Goal: Task Accomplishment & Management: Use online tool/utility

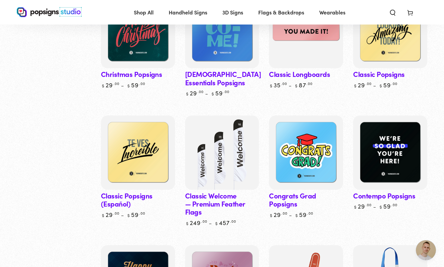
scroll to position [449, 0]
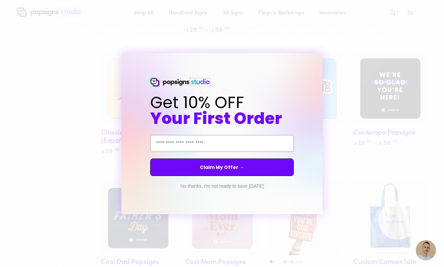
click at [249, 186] on button "No thanks, I'm not ready to save [DATE]" at bounding box center [222, 185] width 90 height 7
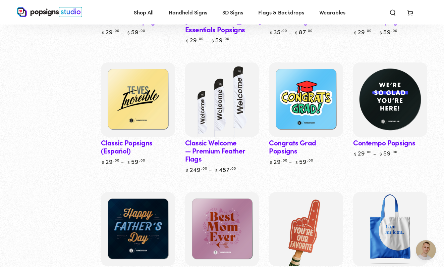
scroll to position [410, 0]
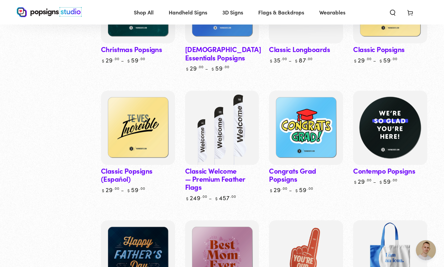
click at [387, 125] on img at bounding box center [390, 128] width 76 height 76
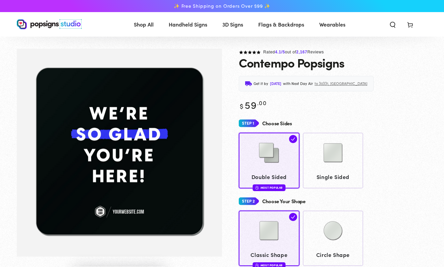
scroll to position [170, 0]
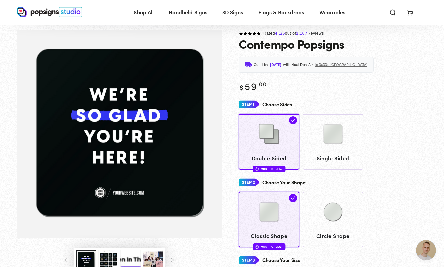
scroll to position [17, 0]
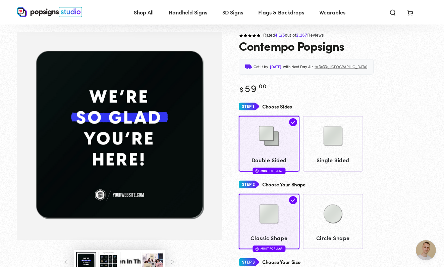
click at [113, 115] on img "Gallery Viewer" at bounding box center [119, 136] width 205 height 208
click at [164, 115] on img "Gallery Viewer" at bounding box center [119, 136] width 205 height 208
click at [164, 116] on img "Gallery Viewer" at bounding box center [119, 136] width 205 height 208
click at [134, 196] on img "Gallery Viewer" at bounding box center [119, 136] width 205 height 208
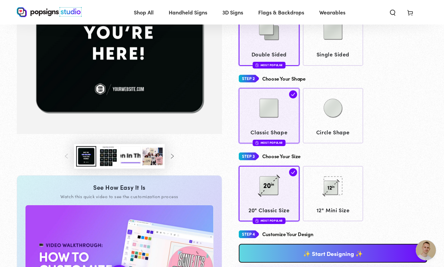
scroll to position [115, 0]
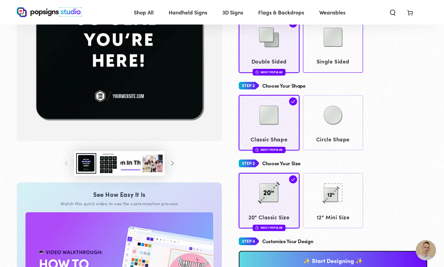
click at [318, 50] on img at bounding box center [333, 37] width 34 height 34
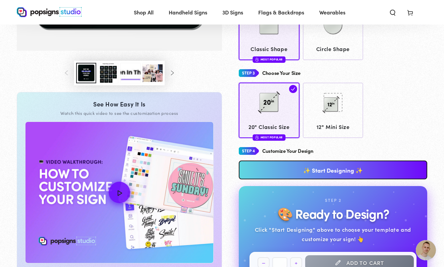
scroll to position [226, 0]
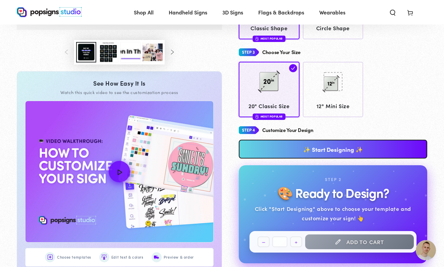
click at [316, 146] on link "✨ Start Designing ✨" at bounding box center [333, 148] width 188 height 19
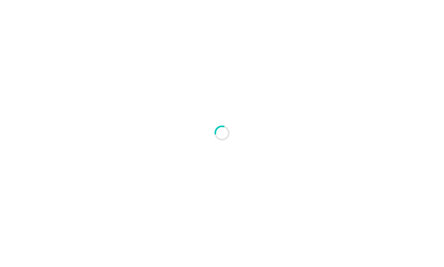
scroll to position [90, 0]
type textarea "An ancient tree with a door leading to a magical world"
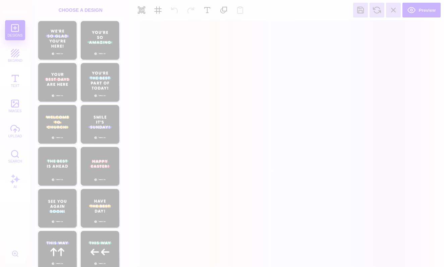
scroll to position [0, 0]
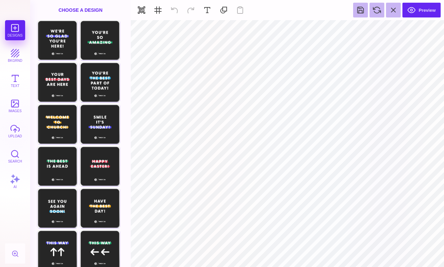
type input "#FFFFFF"
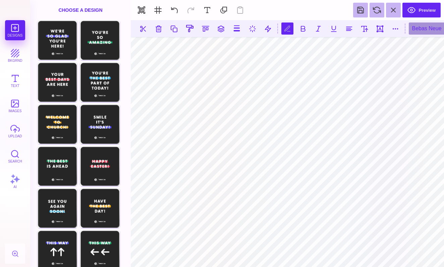
type textarea "**********"
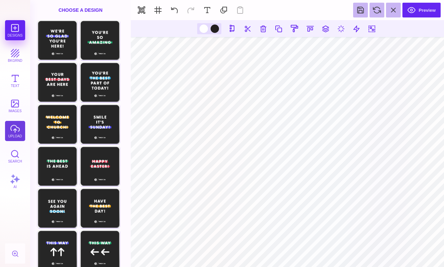
click at [16, 126] on button "upload" at bounding box center [15, 131] width 20 height 20
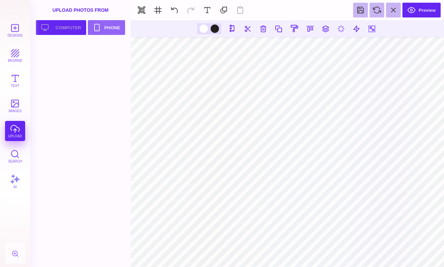
click at [59, 29] on button "Upload your artwork Computer" at bounding box center [61, 27] width 50 height 15
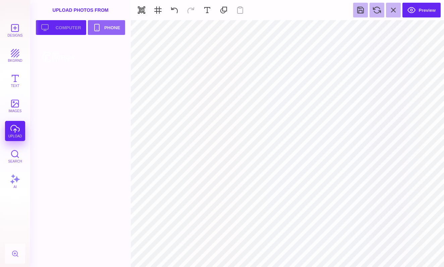
click at [60, 29] on button "Upload your artwork Computer" at bounding box center [61, 27] width 50 height 15
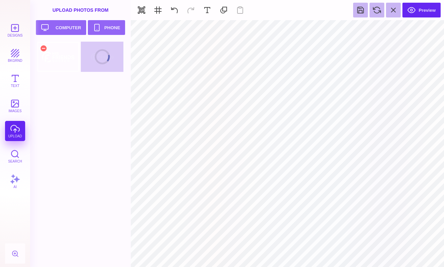
click at [66, 52] on div at bounding box center [58, 57] width 43 height 30
type input "#FFFFFF"
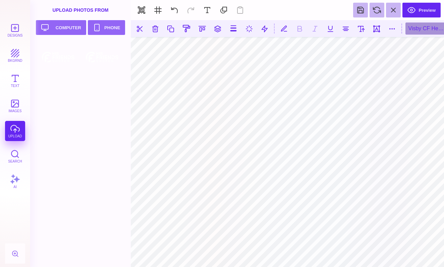
click at [118, 130] on div at bounding box center [82, 154] width 91 height 225
click at [176, 6] on button at bounding box center [174, 10] width 15 height 15
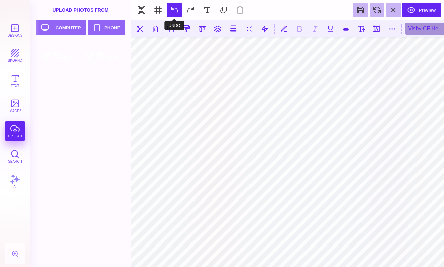
click at [176, 6] on button at bounding box center [174, 10] width 15 height 15
click at [176, 6] on section "Preview" at bounding box center [287, 10] width 313 height 20
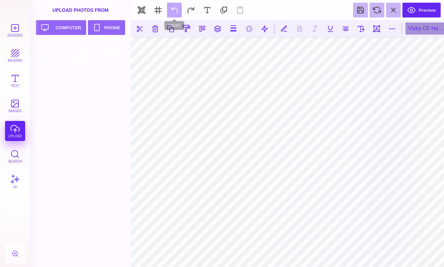
click at [176, 6] on section "Preview" at bounding box center [287, 10] width 313 height 20
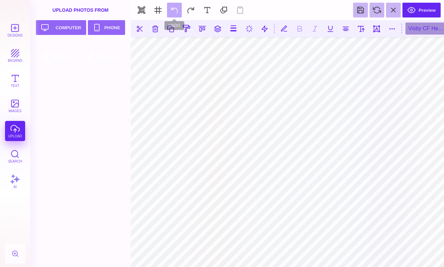
click at [176, 6] on section "Preview" at bounding box center [287, 10] width 313 height 20
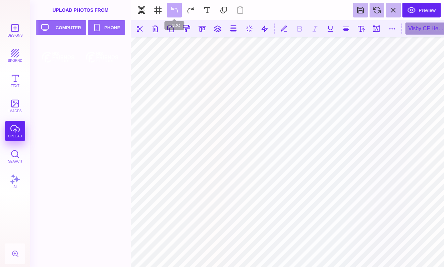
click at [176, 6] on section "Preview" at bounding box center [287, 10] width 313 height 20
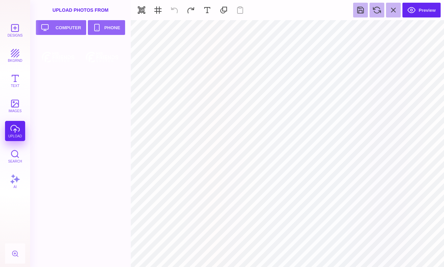
click at [179, 9] on section "Preview" at bounding box center [287, 10] width 313 height 20
